Goal: Find specific fact: Find contact information

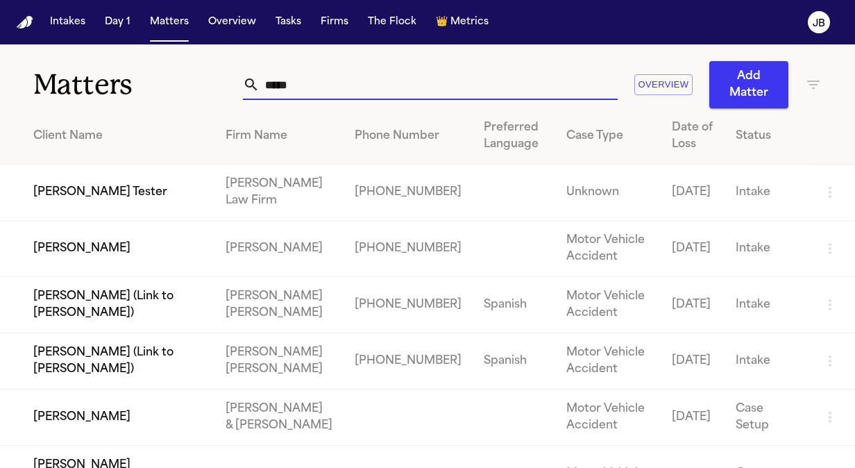
drag, startPoint x: 316, startPoint y: 89, endPoint x: 178, endPoint y: 94, distance: 138.2
click at [178, 94] on div "Matters ***** Overview Add Matter" at bounding box center [427, 76] width 855 height 64
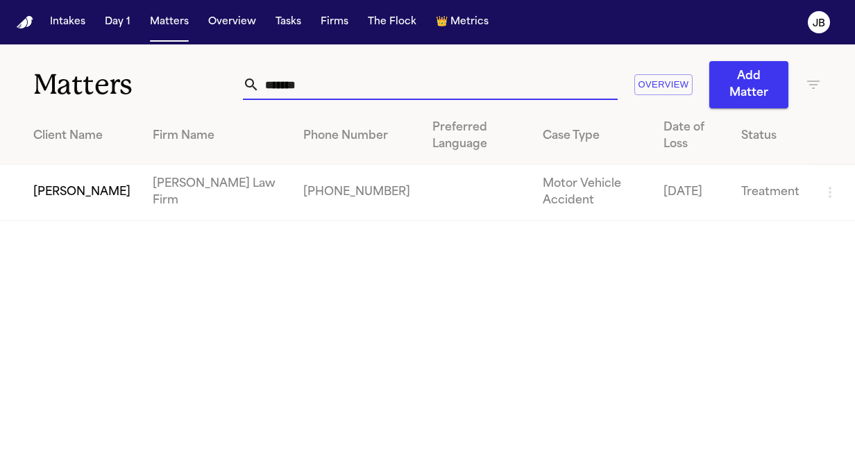
type input "*******"
click at [58, 177] on td "[PERSON_NAME]" at bounding box center [71, 192] width 142 height 56
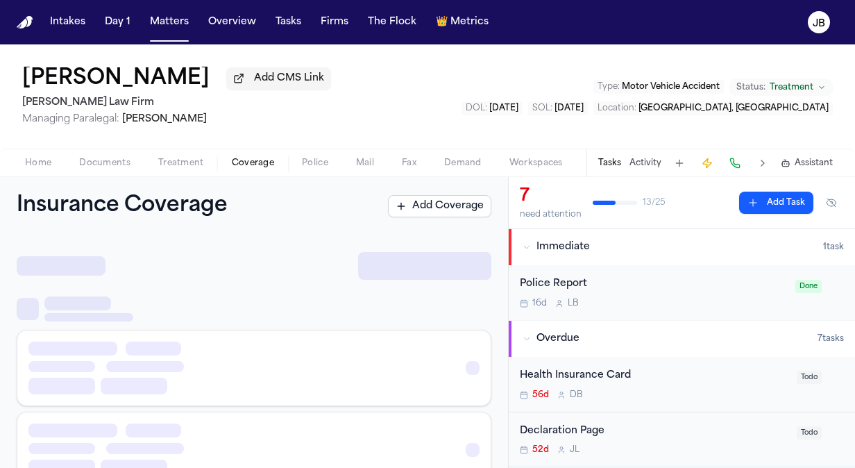
click at [269, 165] on span "Coverage" at bounding box center [253, 163] width 42 height 11
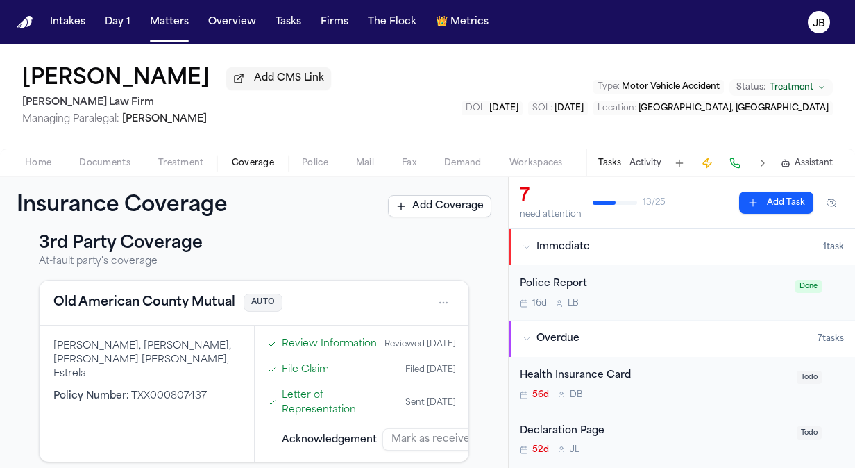
scroll to position [382, 0]
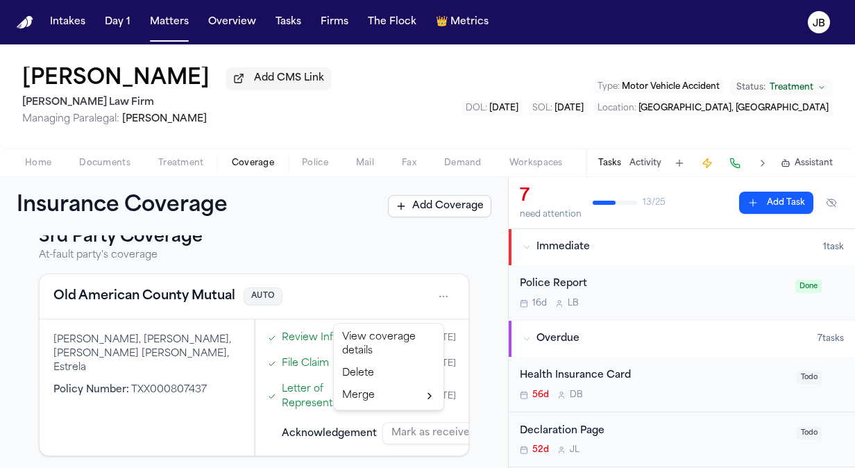
click at [432, 311] on html "Intakes Day 1 Matters Overview Tasks Firms The Flock 👑 Metrics [PERSON_NAME] [P…" at bounding box center [427, 234] width 855 height 468
click at [405, 337] on div "View coverage details" at bounding box center [389, 344] width 104 height 36
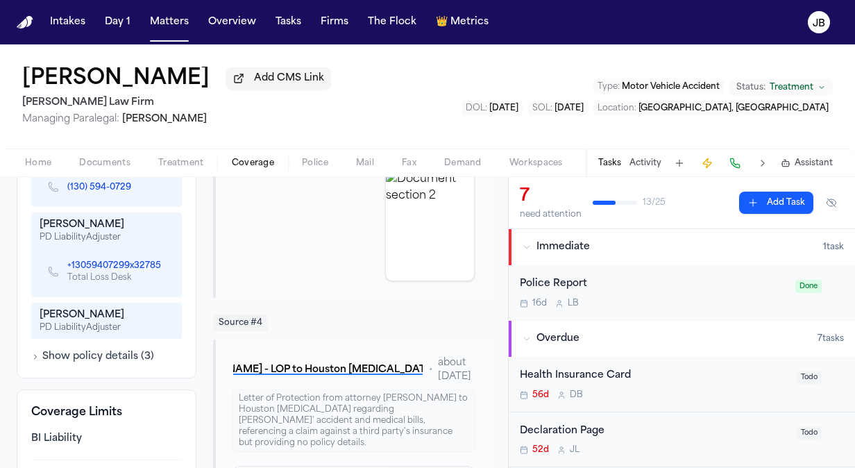
scroll to position [807, 0]
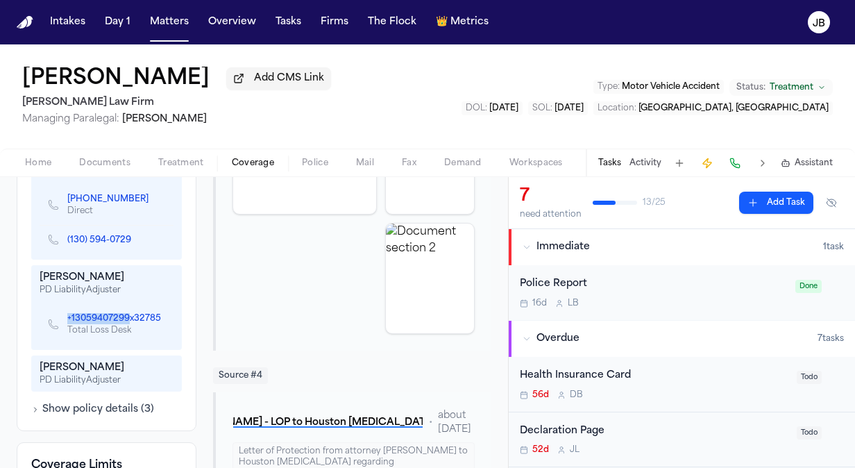
drag, startPoint x: 74, startPoint y: 305, endPoint x: 128, endPoint y: 318, distance: 55.6
click at [128, 318] on div "+13059407299x32785 Total Loss Desk" at bounding box center [107, 324] width 134 height 40
copy link "[PHONE_NUMBER]"
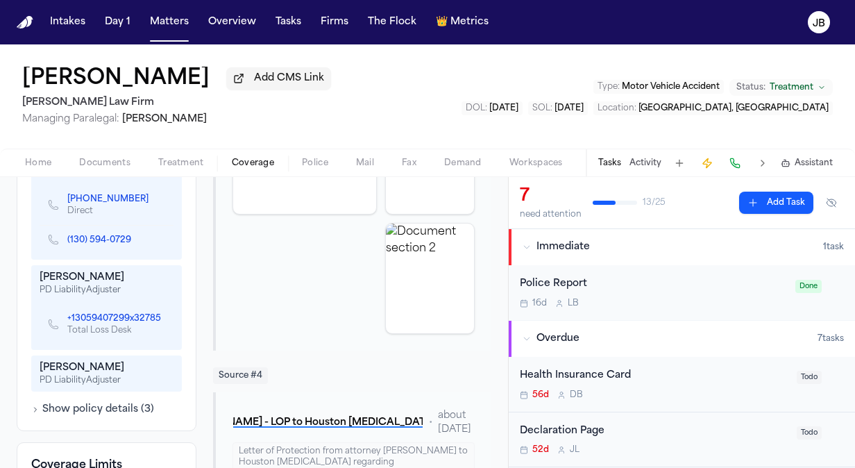
scroll to position [825, 0]
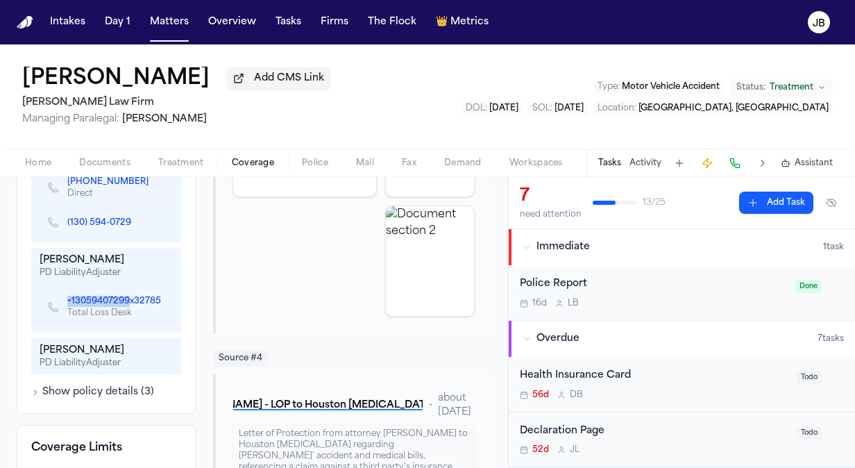
drag, startPoint x: 65, startPoint y: 293, endPoint x: 130, endPoint y: 295, distance: 65.3
click at [130, 295] on div "+13059407299x32785 Total Loss Desk" at bounding box center [110, 307] width 124 height 24
copy link "[PHONE_NUMBER]"
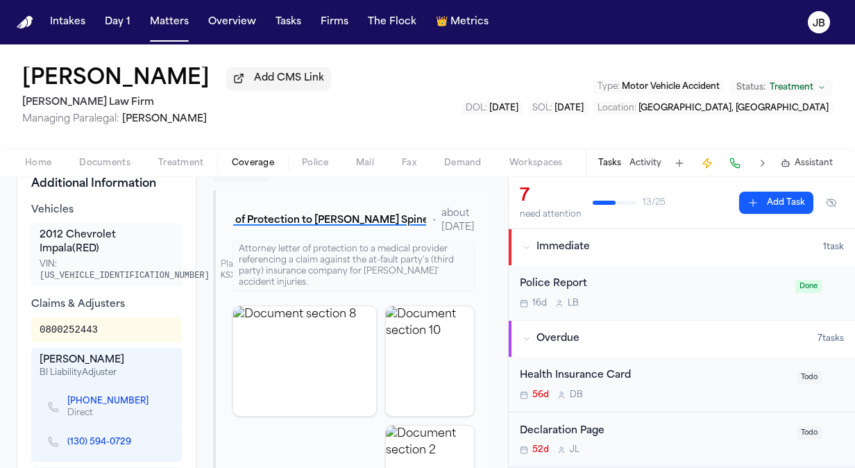
scroll to position [605, 0]
